Goal: Check status: Check status

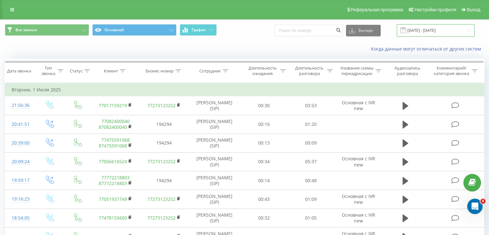
click at [428, 32] on input "[DATE] - [DATE]" at bounding box center [436, 30] width 78 height 13
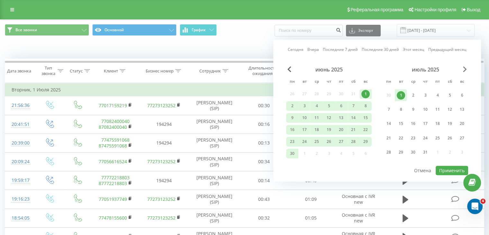
click at [467, 67] on span "Next Month" at bounding box center [465, 69] width 4 height 6
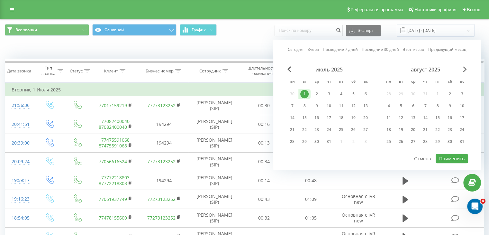
click at [467, 67] on span "Next Month" at bounding box center [465, 69] width 4 height 6
click at [333, 129] on div "21" at bounding box center [329, 130] width 12 height 10
click at [449, 156] on button "Применить" at bounding box center [452, 158] width 32 height 9
type input "[DATE] - [DATE]"
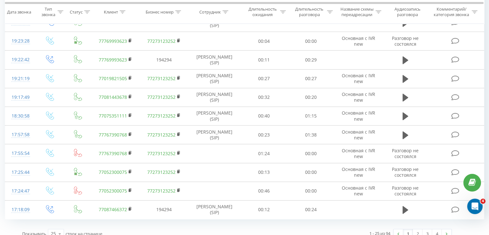
scroll to position [352, 0]
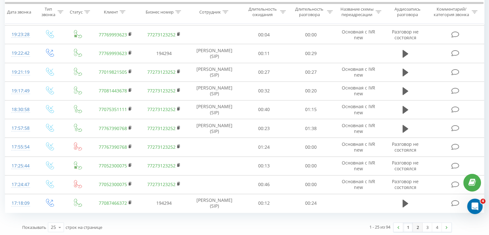
click at [417, 227] on link "2" at bounding box center [418, 227] width 10 height 9
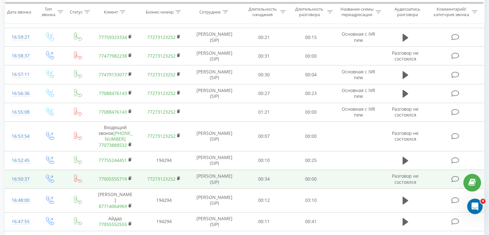
scroll to position [235, 0]
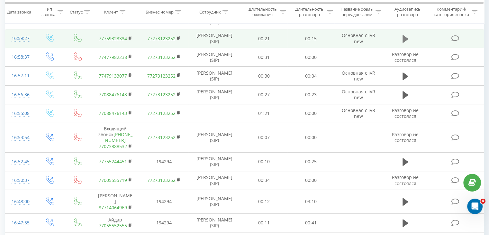
click at [406, 39] on icon at bounding box center [406, 39] width 6 height 8
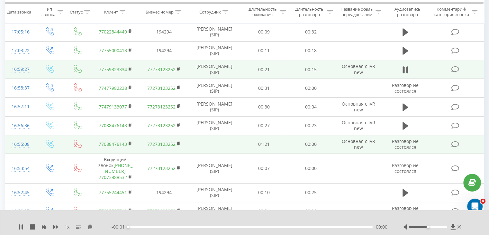
scroll to position [203, 0]
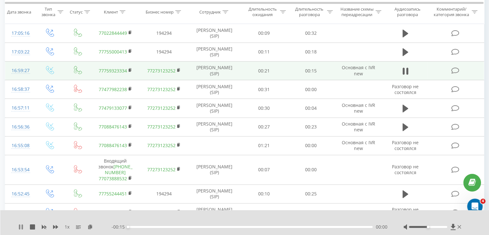
click at [22, 225] on icon at bounding box center [22, 226] width 1 height 5
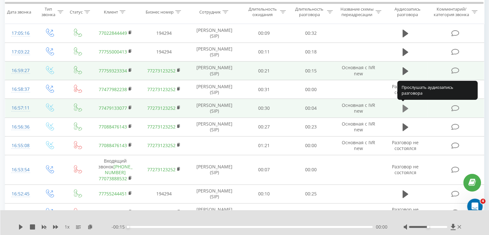
click at [403, 106] on icon at bounding box center [406, 109] width 6 height 8
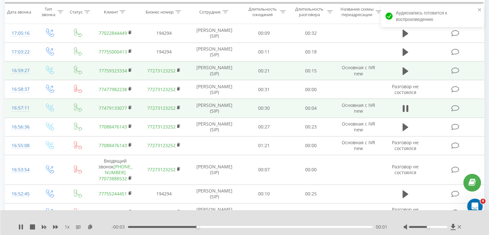
click at [237, 216] on div at bounding box center [241, 218] width 356 height 7
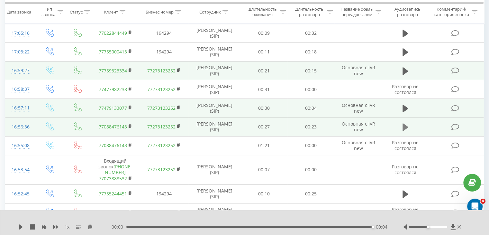
click at [406, 128] on icon at bounding box center [406, 127] width 6 height 9
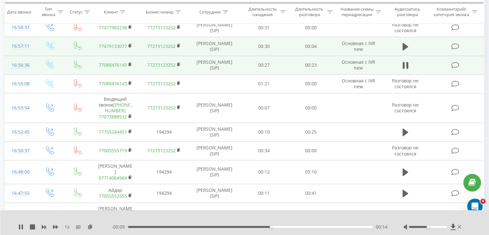
scroll to position [268, 0]
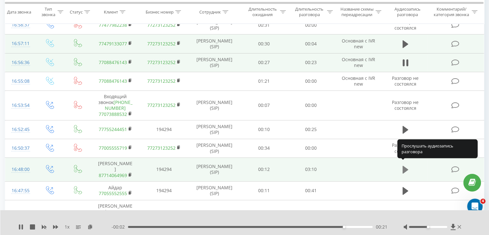
click at [406, 166] on icon at bounding box center [406, 170] width 6 height 8
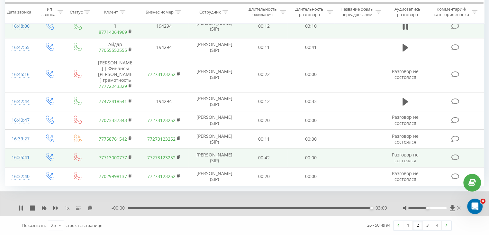
scroll to position [416, 0]
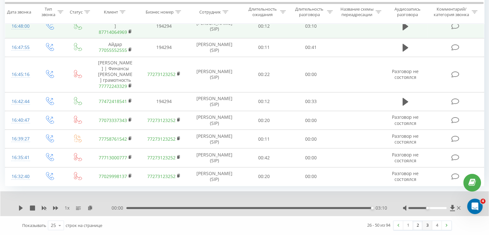
click at [426, 225] on link "3" at bounding box center [428, 225] width 10 height 9
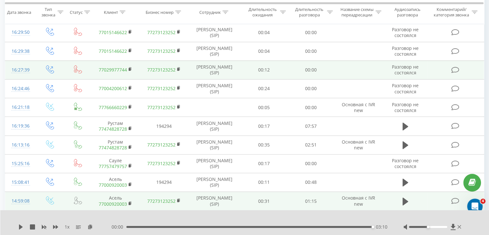
scroll to position [75, 0]
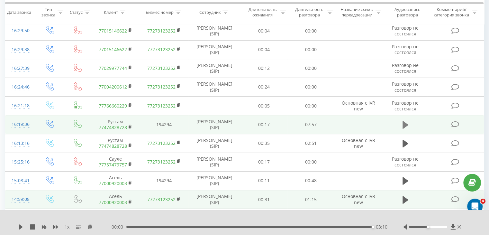
click at [403, 122] on icon at bounding box center [406, 125] width 6 height 8
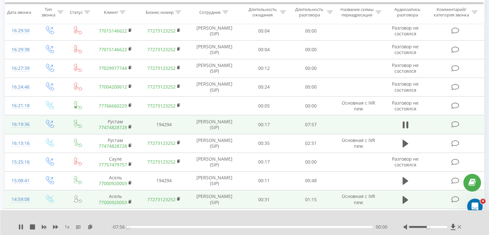
click at [69, 227] on span "1 x" at bounding box center [67, 227] width 5 height 6
click at [67, 228] on span "1 x" at bounding box center [67, 227] width 5 height 6
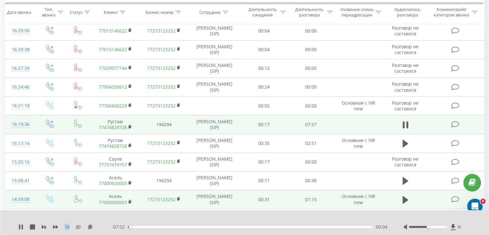
click at [67, 228] on span "1 x" at bounding box center [67, 227] width 5 height 6
click at [77, 227] on icon at bounding box center [78, 226] width 5 height 5
click at [77, 226] on rect at bounding box center [77, 226] width 3 height 1
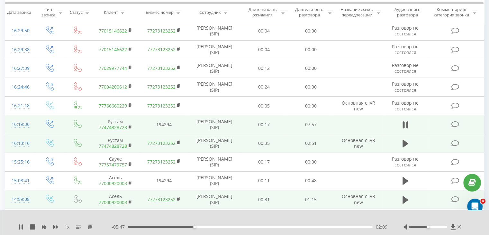
drag, startPoint x: 173, startPoint y: 0, endPoint x: 481, endPoint y: 146, distance: 341.1
click at [481, 146] on td at bounding box center [456, 143] width 56 height 19
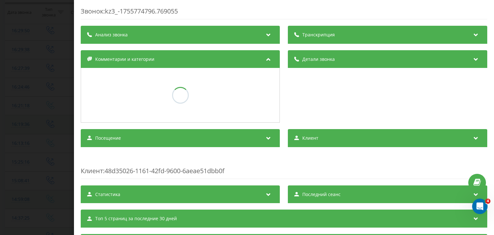
click at [48, 32] on div "Звонок : kz3_-1755774796.769055 Транскрипция Анализ звонка [PERSON_NAME] звонка…" at bounding box center [247, 117] width 494 height 235
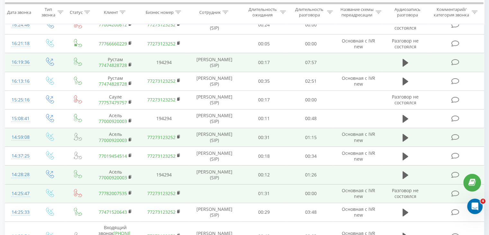
scroll to position [139, 0]
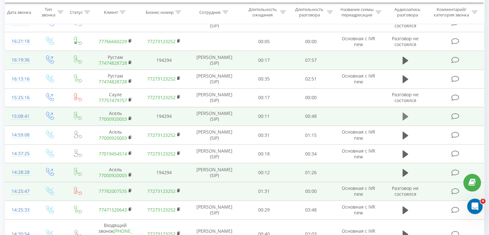
click at [408, 115] on icon at bounding box center [406, 117] width 6 height 8
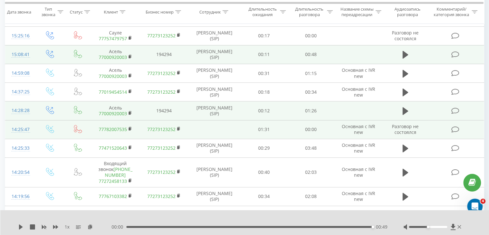
scroll to position [203, 0]
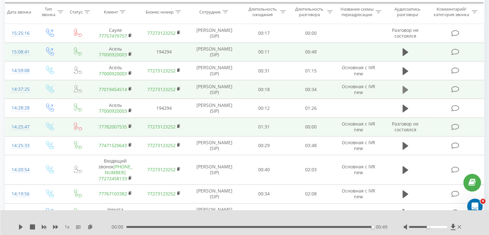
click at [407, 86] on icon at bounding box center [406, 89] width 6 height 9
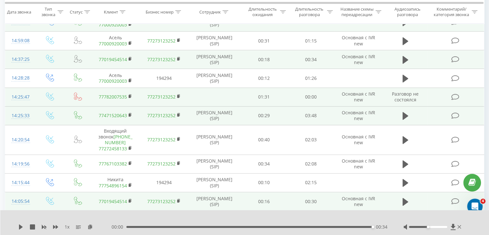
scroll to position [235, 0]
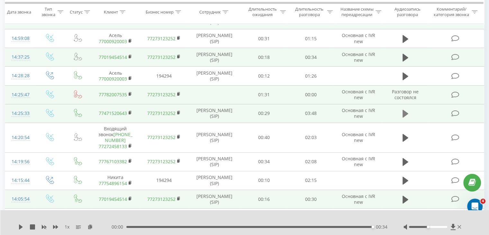
click at [403, 111] on icon at bounding box center [406, 114] width 6 height 8
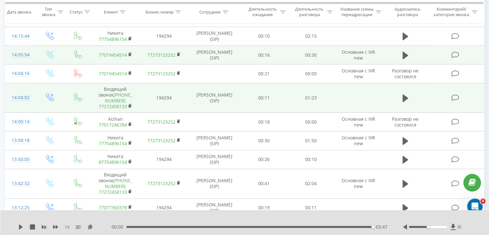
scroll to position [384, 0]
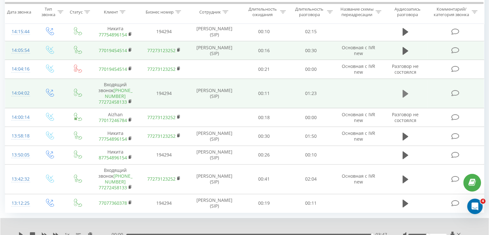
click at [409, 89] on button at bounding box center [406, 94] width 10 height 10
click at [272, 233] on div "00:43" at bounding box center [250, 234] width 244 height 2
click at [292, 233] on div "00:49" at bounding box center [250, 234] width 244 height 2
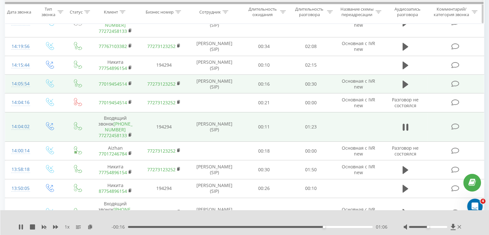
scroll to position [344, 0]
